Goal: Task Accomplishment & Management: Complete application form

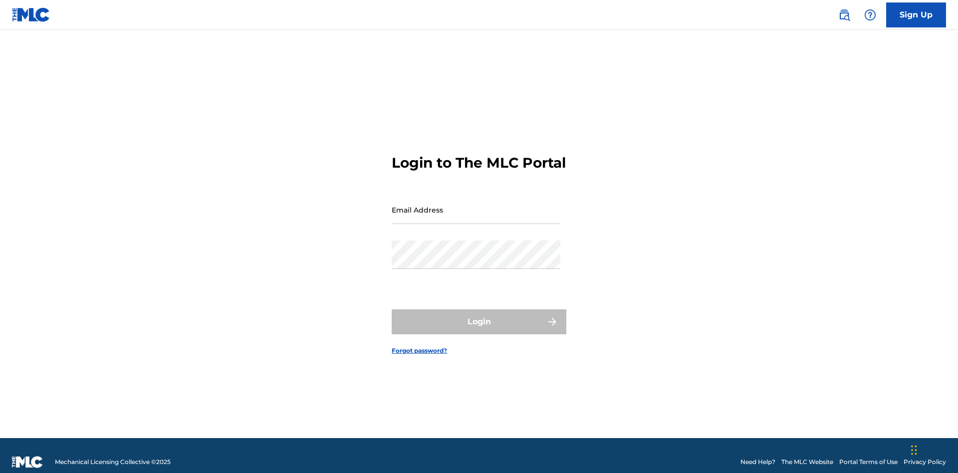
scroll to position [13, 0]
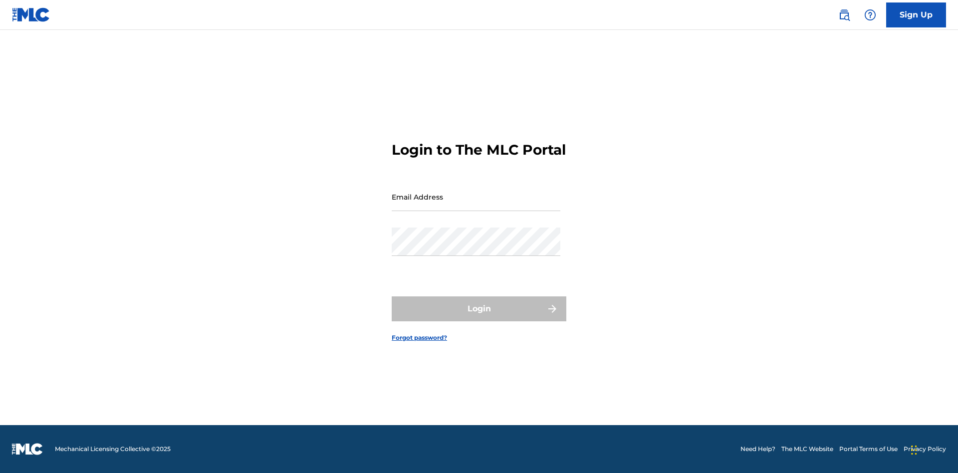
click at [476, 205] on input "Email Address" at bounding box center [476, 197] width 169 height 28
type input "Duke.McTesterson@gmail.com"
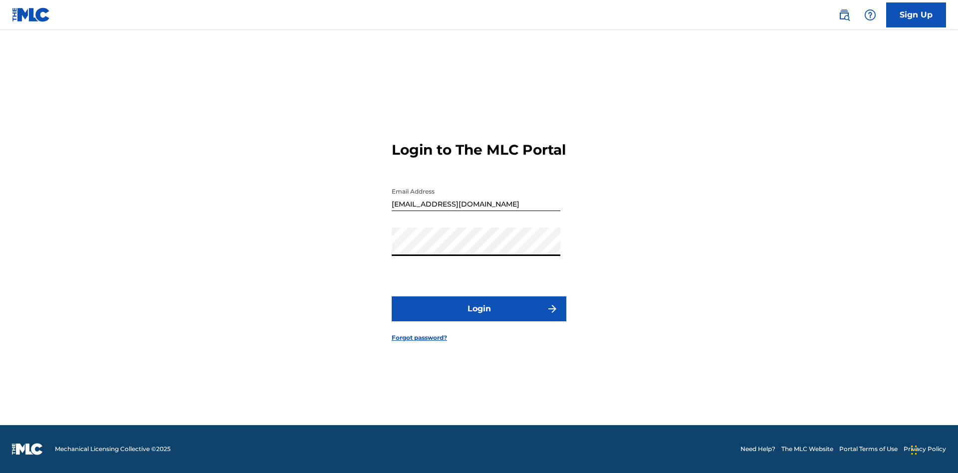
click at [479, 317] on button "Login" at bounding box center [479, 309] width 175 height 25
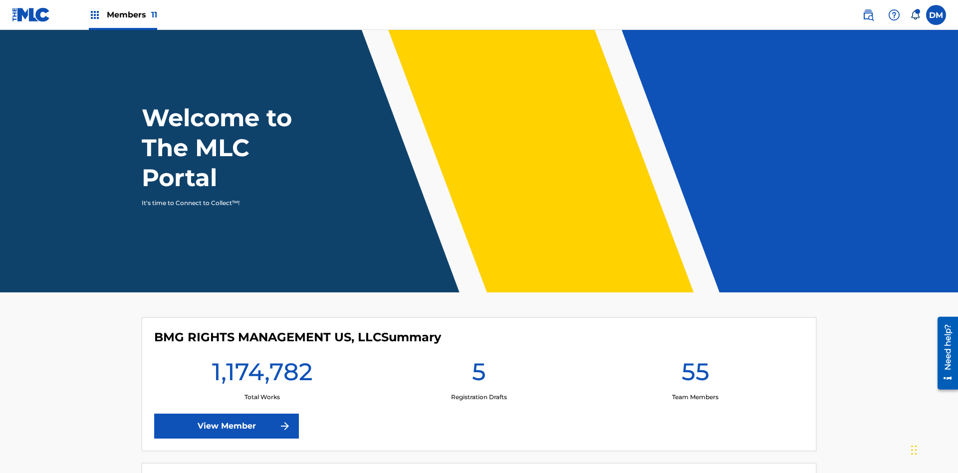
scroll to position [43, 0]
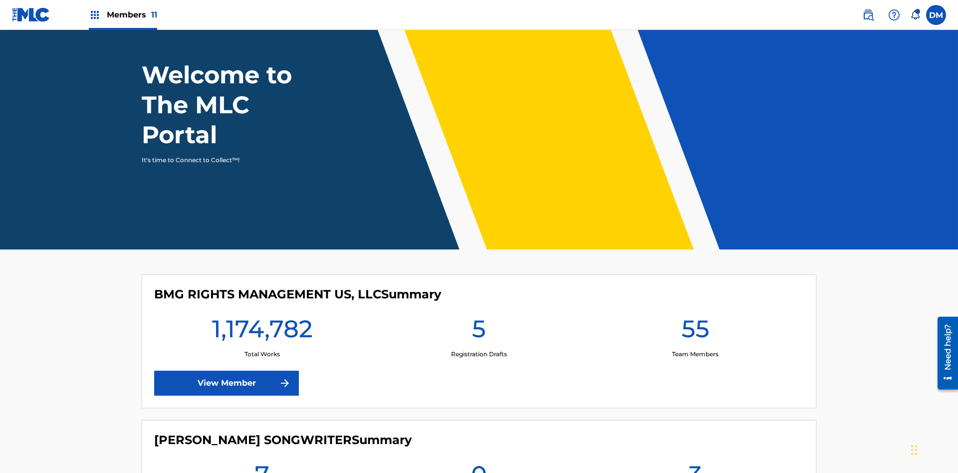
click at [123, 14] on span "Members 11" at bounding box center [132, 14] width 50 height 11
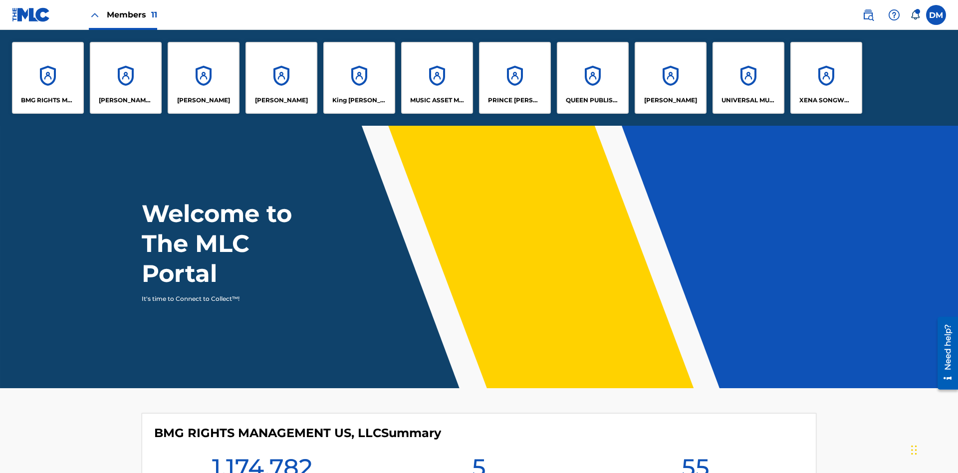
click at [359, 100] on p "King McTesterson" at bounding box center [359, 100] width 54 height 9
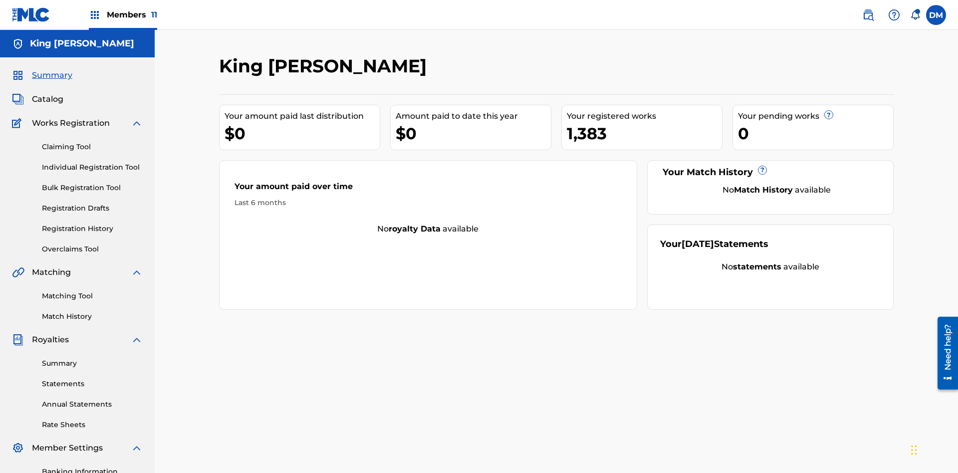
click at [92, 162] on link "Individual Registration Tool" at bounding box center [92, 167] width 101 height 10
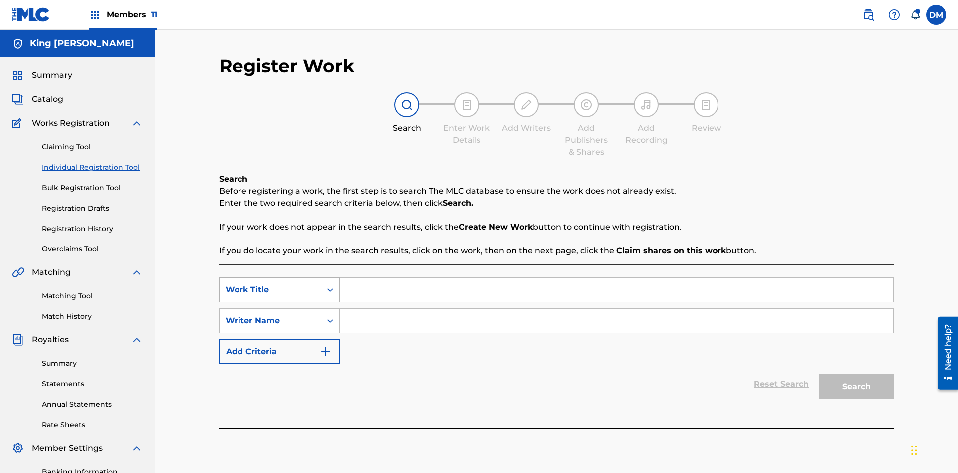
click at [271, 284] on div "Work Title" at bounding box center [271, 290] width 90 height 12
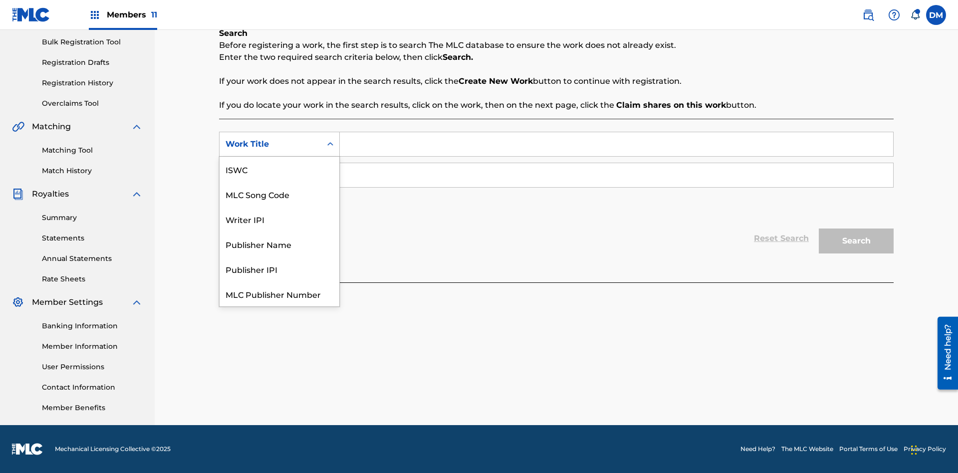
scroll to position [25, 0]
click at [280, 169] on div "MLC Song Code" at bounding box center [280, 169] width 120 height 25
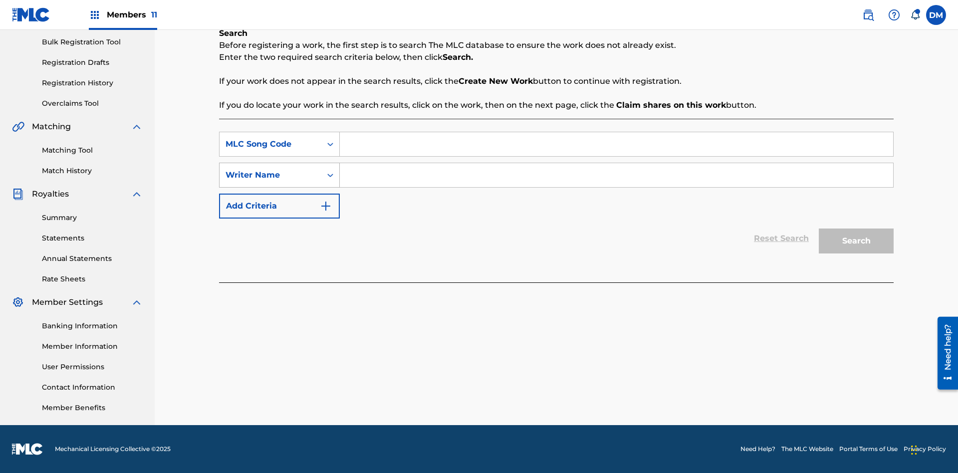
click at [271, 175] on div "Writer Name" at bounding box center [271, 175] width 90 height 12
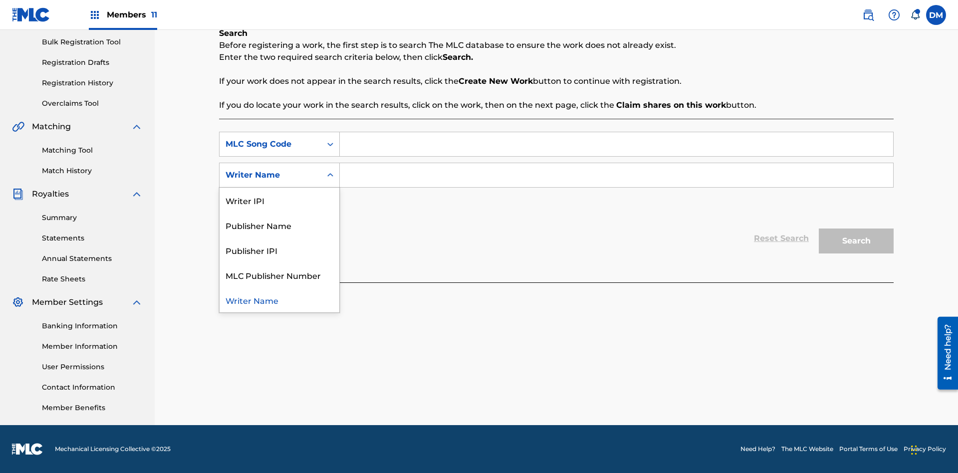
click at [280, 300] on div "Writer Name" at bounding box center [280, 300] width 120 height 25
click at [616, 144] on input "Search Form" at bounding box center [617, 144] width 554 height 24
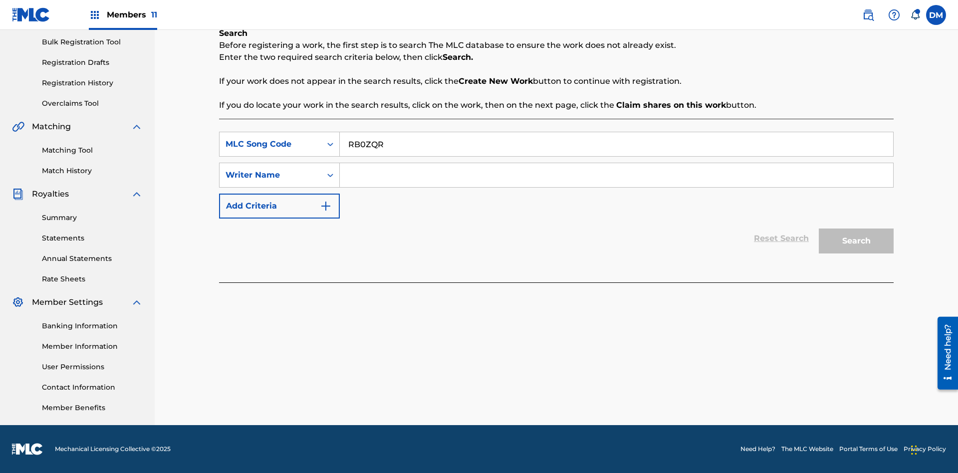
type input "RB0ZQR"
click at [616, 175] on input "Search Form" at bounding box center [617, 175] width 554 height 24
type input "TOM ZACHARY SEBASTIAN POHJOLA"
click at [857, 241] on button "Search" at bounding box center [856, 241] width 75 height 25
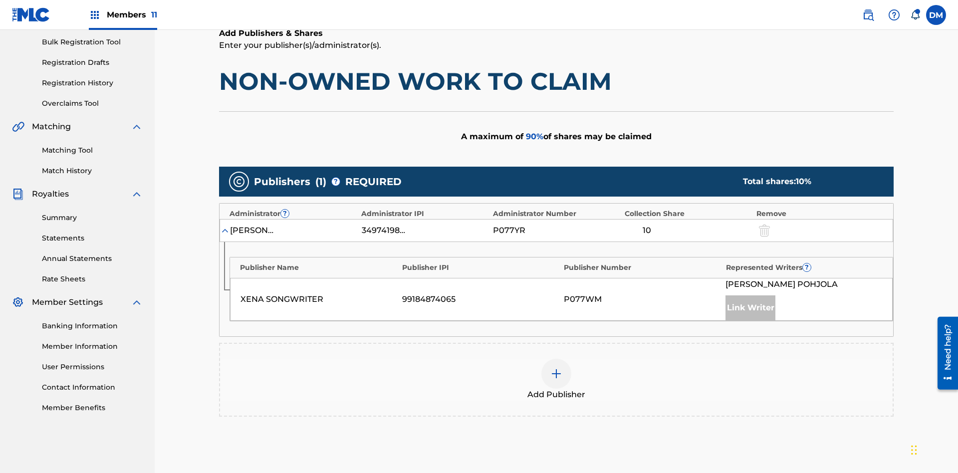
click at [557, 368] on img at bounding box center [557, 374] width 12 height 12
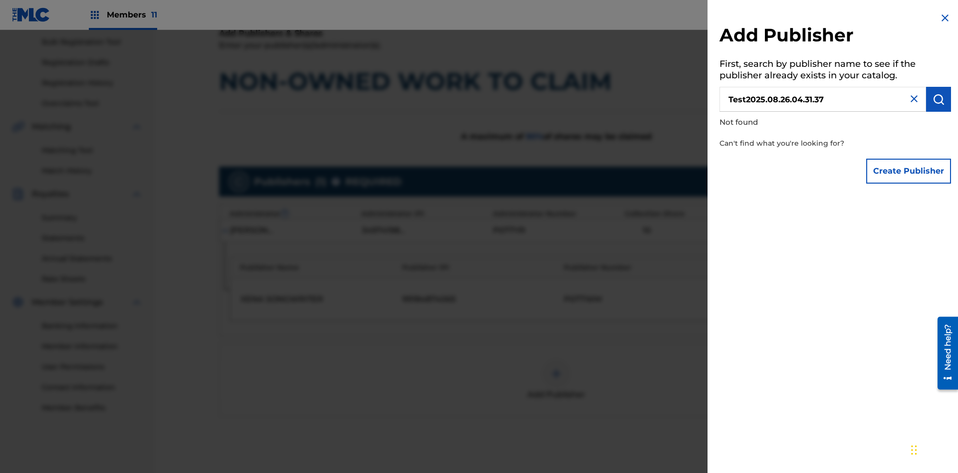
click at [909, 171] on button "Create Publisher" at bounding box center [909, 171] width 85 height 25
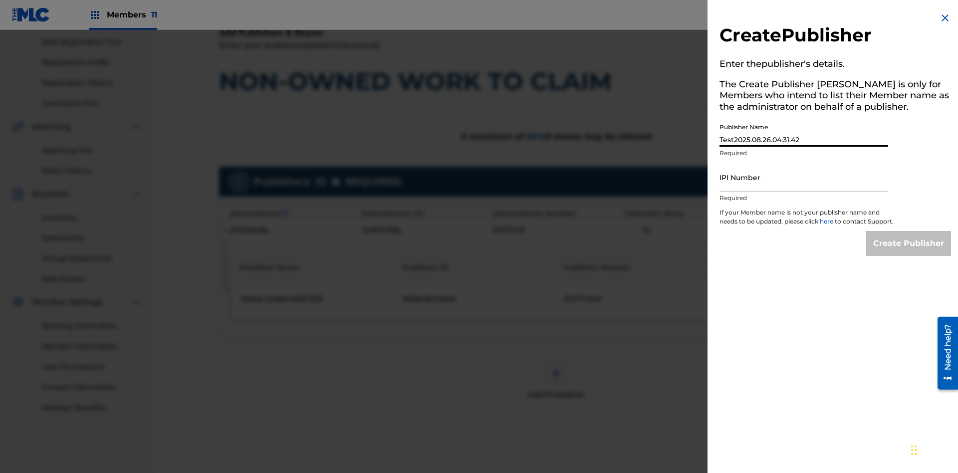
click at [804, 177] on input "IPI Number" at bounding box center [804, 177] width 169 height 28
click at [909, 253] on input "Create Publisher" at bounding box center [909, 243] width 85 height 25
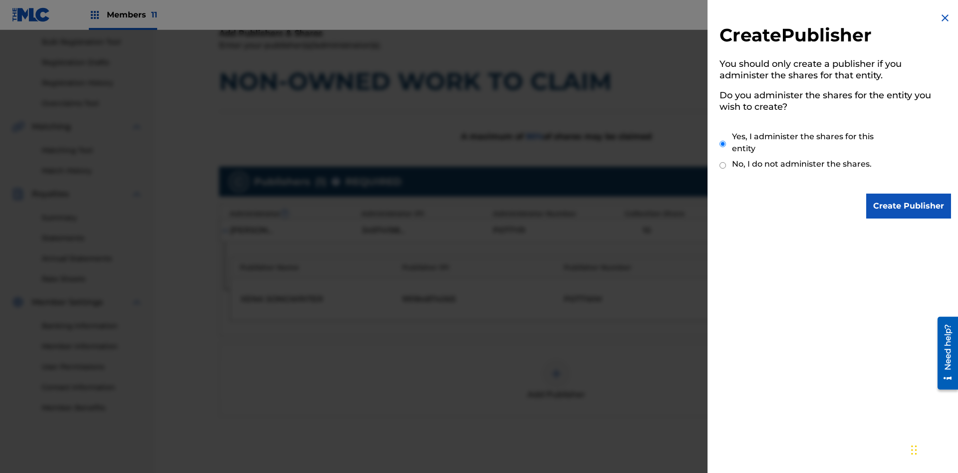
click at [723, 144] on input "Yes, I administer the shares for this entity" at bounding box center [723, 143] width 6 height 21
click at [909, 206] on input "Create Publisher" at bounding box center [909, 206] width 85 height 25
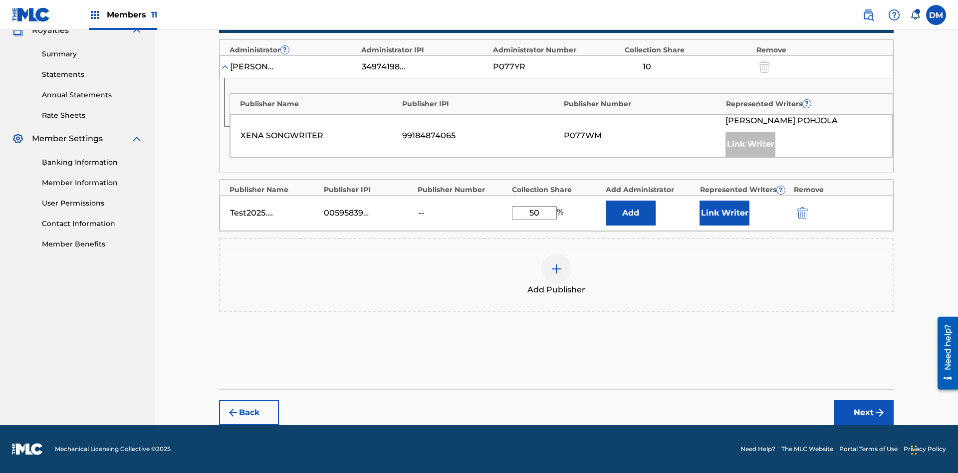
type input "50"
click at [725, 213] on button "Link Writer" at bounding box center [725, 213] width 50 height 25
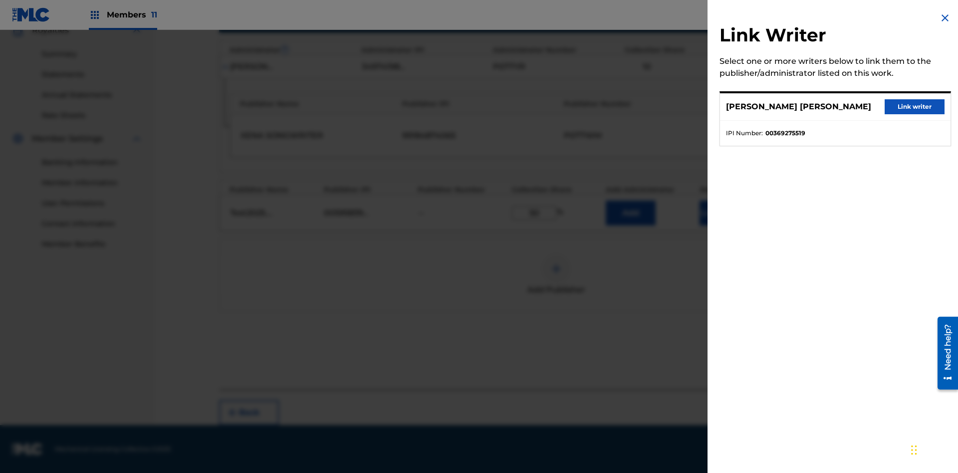
click at [915, 107] on button "Link writer" at bounding box center [915, 106] width 60 height 15
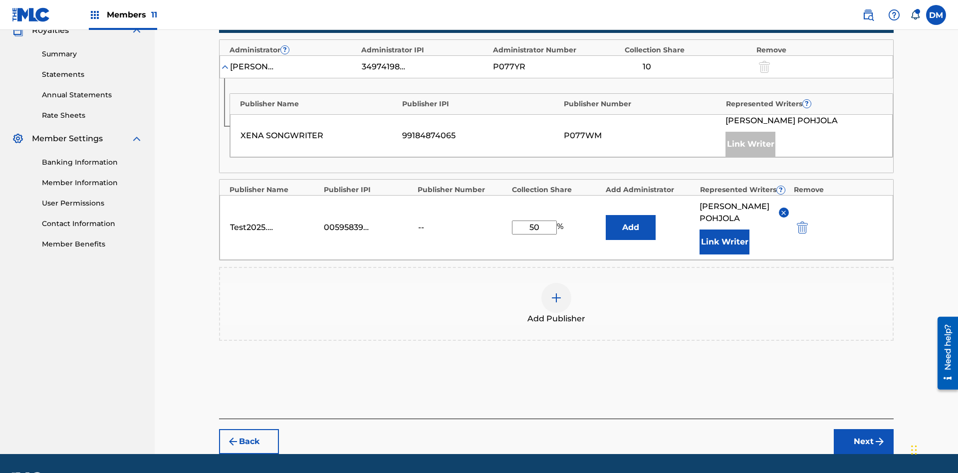
click at [725, 230] on button "Link Writer" at bounding box center [725, 242] width 50 height 25
click at [631, 215] on button "Add" at bounding box center [631, 227] width 50 height 25
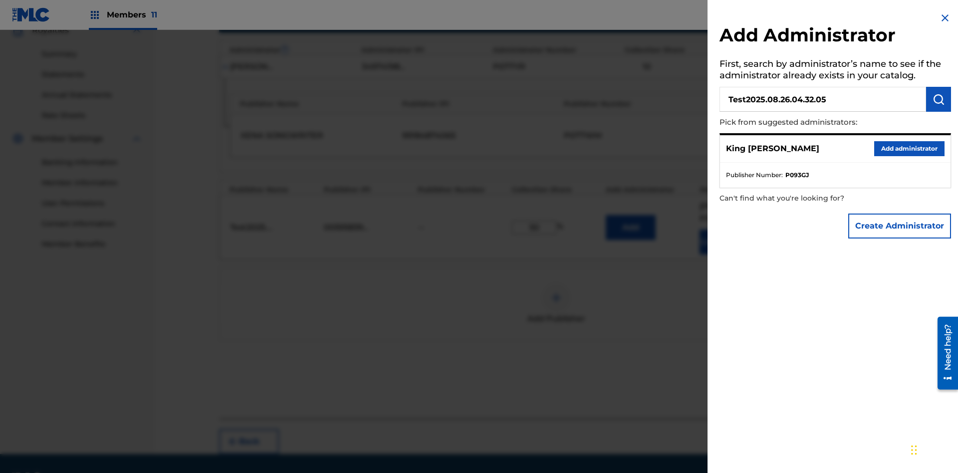
type input "Test2025.08.26.04.32.05"
click at [939, 99] on img "submit" at bounding box center [939, 99] width 12 height 12
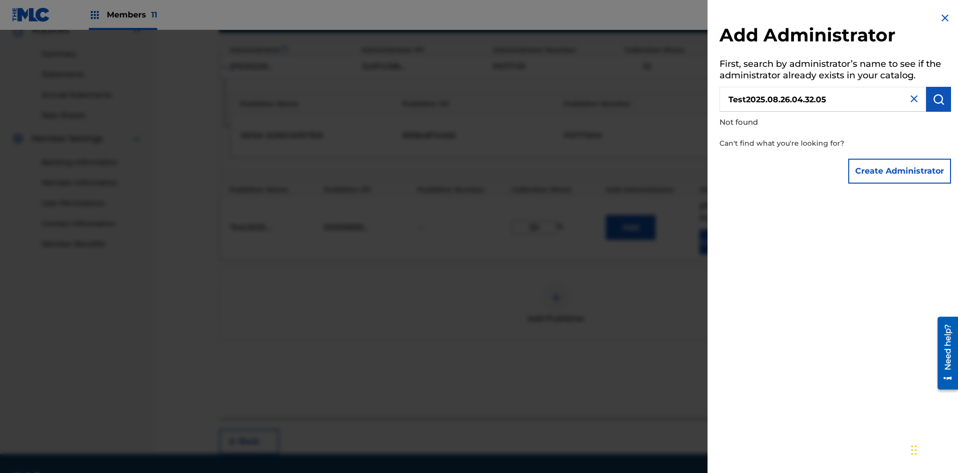
click at [900, 171] on button "Create Administrator" at bounding box center [900, 171] width 103 height 25
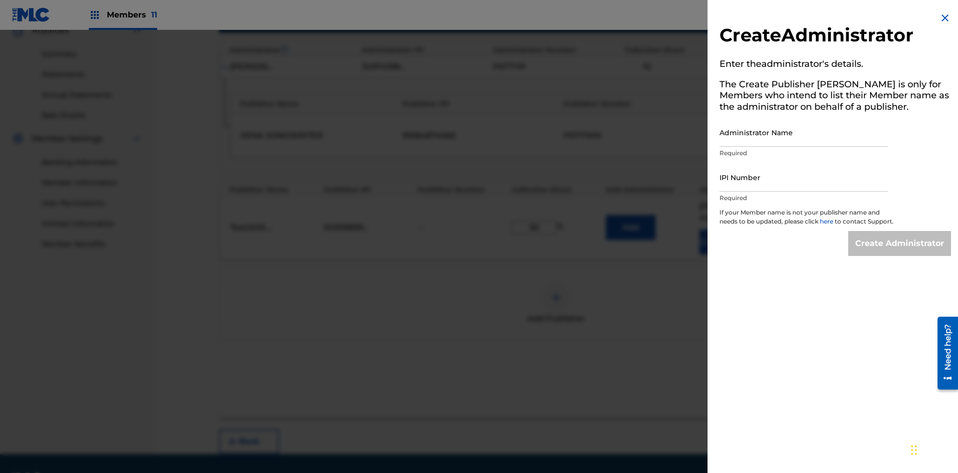
click at [804, 132] on input "Administrator Name" at bounding box center [804, 132] width 169 height 28
click at [804, 177] on input "IPI Number" at bounding box center [804, 177] width 169 height 28
click at [900, 253] on input "Create Administrator" at bounding box center [900, 243] width 103 height 25
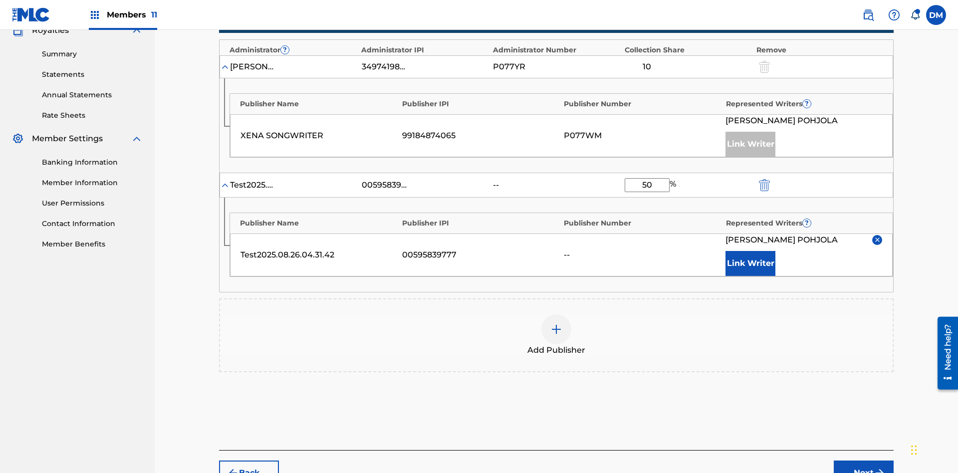
click at [864, 461] on button "Next" at bounding box center [864, 473] width 60 height 25
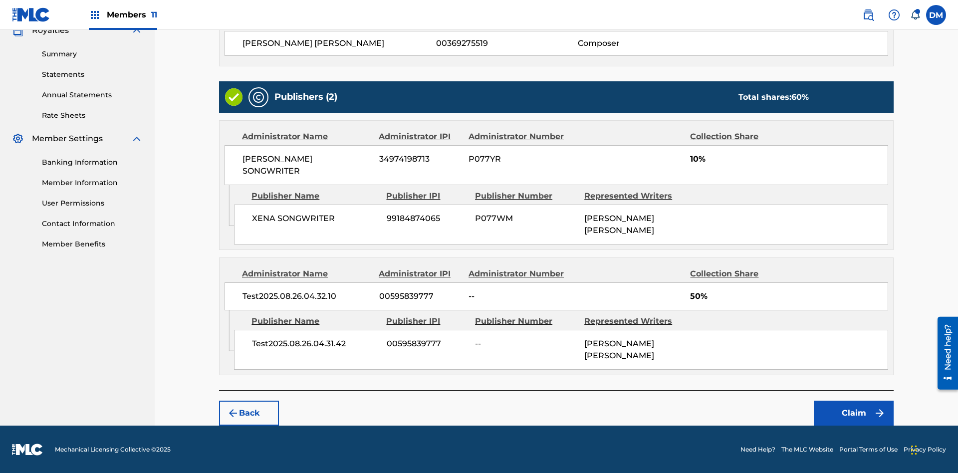
click at [854, 413] on button "Claim" at bounding box center [854, 413] width 80 height 25
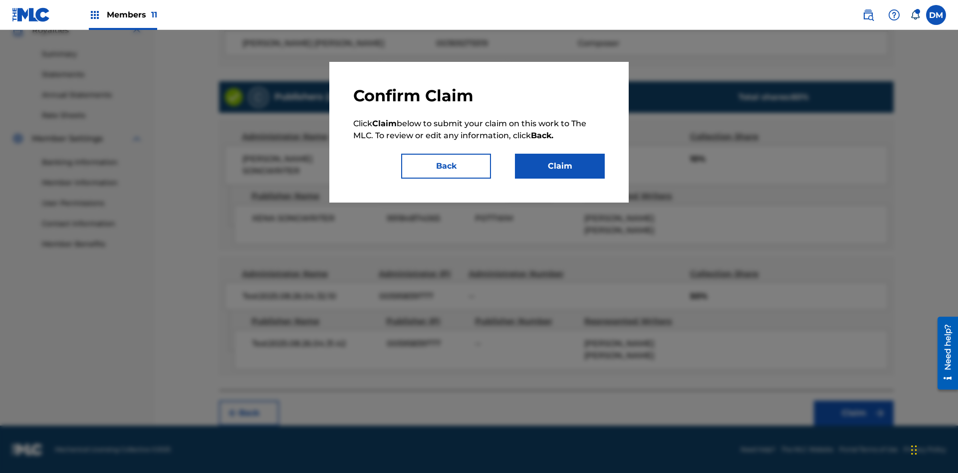
click at [560, 166] on button "Claim" at bounding box center [560, 166] width 90 height 25
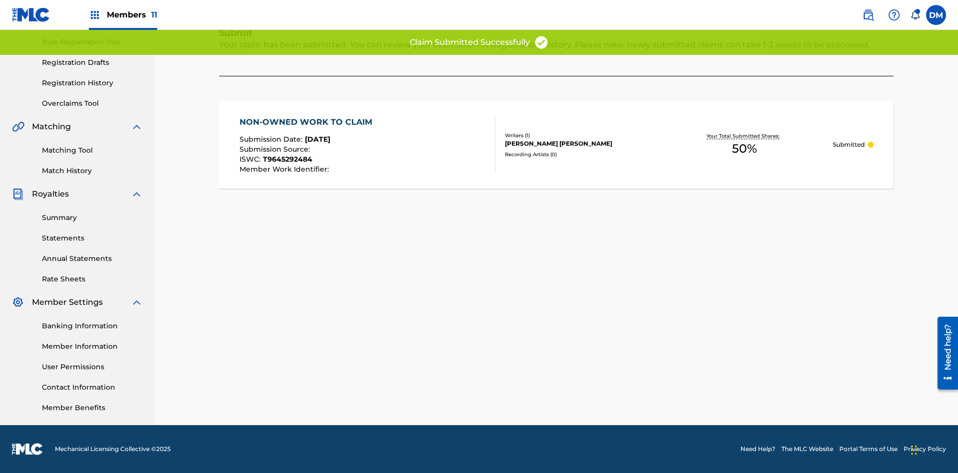
click at [92, 83] on link "Registration History" at bounding box center [92, 83] width 101 height 10
